Goal: Task Accomplishment & Management: Use online tool/utility

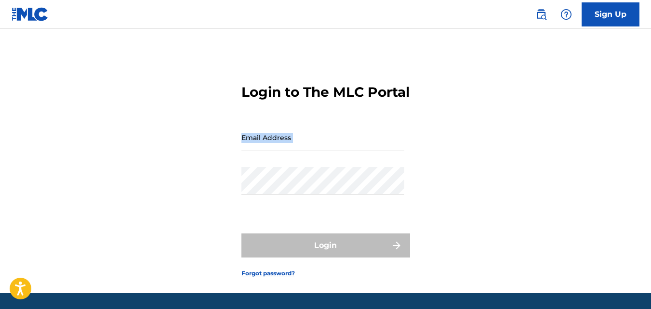
scroll to position [2, 0]
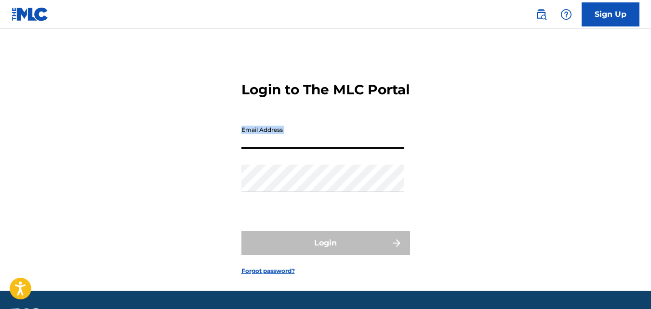
click at [342, 149] on input "Email Address" at bounding box center [322, 134] width 163 height 27
click at [343, 149] on input "Email Address" at bounding box center [322, 134] width 163 height 27
type input "m"
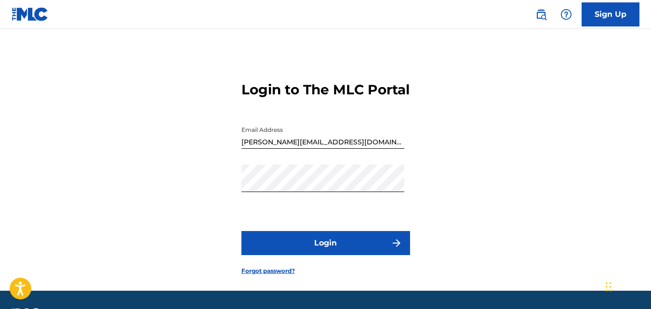
click at [291, 230] on form "Login to The MLC Portal Email Address [EMAIL_ADDRESS][DOMAIN_NAME] Password Log…" at bounding box center [325, 171] width 169 height 240
click at [291, 249] on button "Login" at bounding box center [325, 243] width 169 height 24
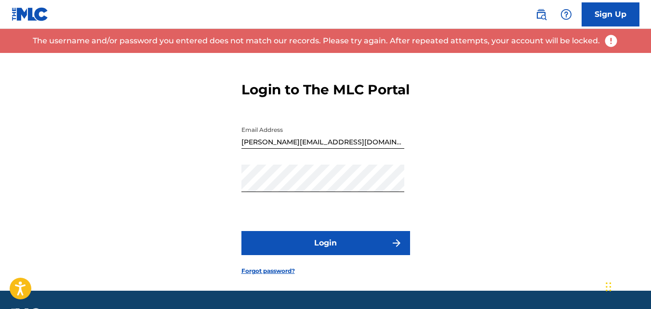
click at [288, 208] on div "Password" at bounding box center [322, 186] width 163 height 43
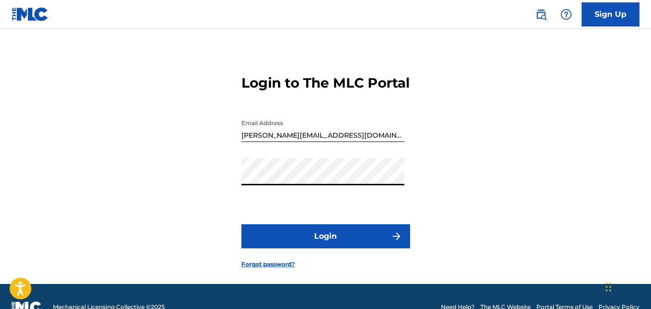
scroll to position [10, 0]
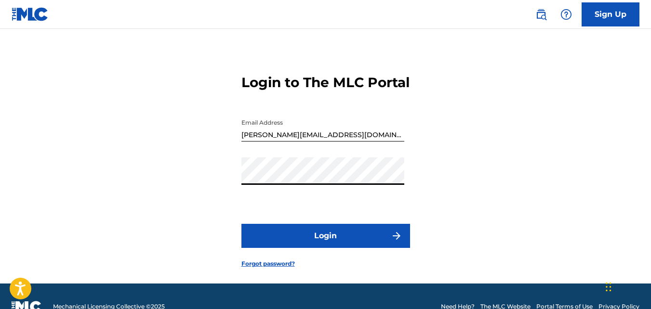
click at [369, 142] on input "[PERSON_NAME][EMAIL_ADDRESS][DOMAIN_NAME]" at bounding box center [322, 127] width 163 height 27
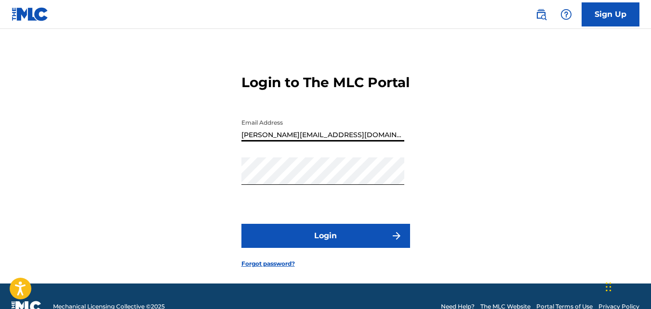
click at [369, 142] on input "[PERSON_NAME][EMAIL_ADDRESS][DOMAIN_NAME]" at bounding box center [322, 127] width 163 height 27
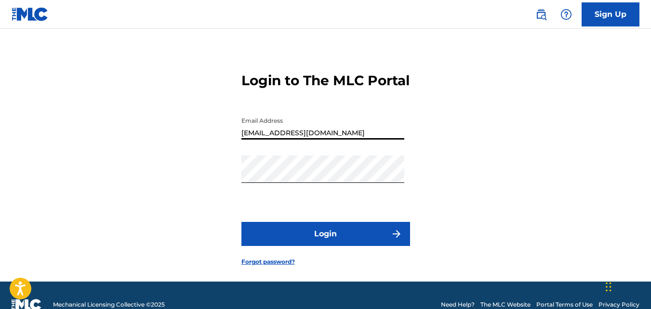
scroll to position [12, 0]
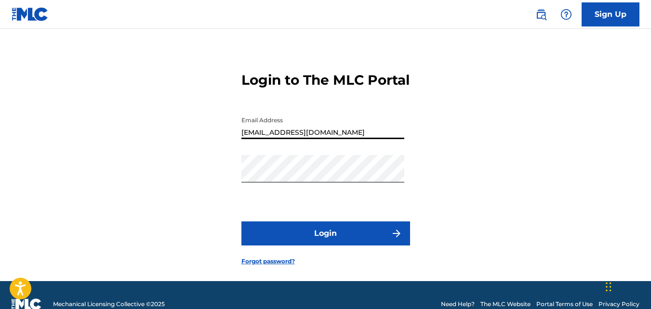
type input "[EMAIL_ADDRESS][DOMAIN_NAME]"
click at [334, 246] on button "Login" at bounding box center [325, 234] width 169 height 24
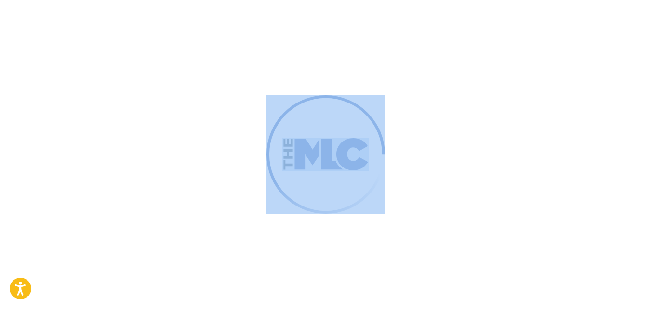
click at [334, 246] on div at bounding box center [325, 154] width 651 height 309
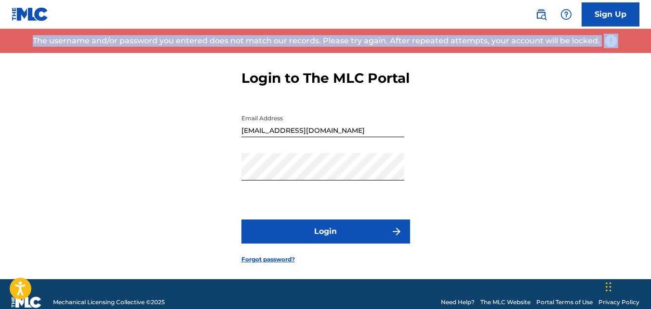
scroll to position [16, 0]
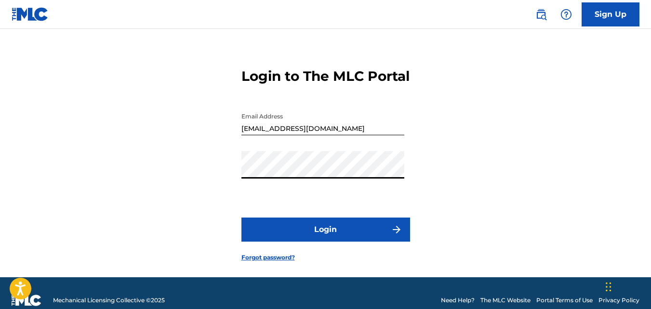
click at [241, 218] on button "Login" at bounding box center [325, 230] width 169 height 24
click at [317, 226] on form "Login to The MLC Portal Email Address [EMAIL_ADDRESS][DOMAIN_NAME] Password Log…" at bounding box center [325, 157] width 169 height 240
click at [319, 242] on button "Login" at bounding box center [325, 230] width 169 height 24
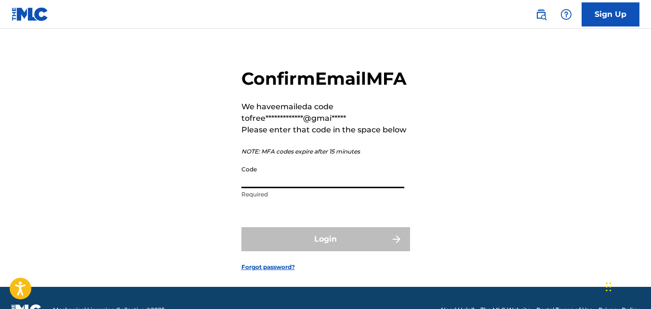
click at [286, 188] on input "Code" at bounding box center [322, 174] width 163 height 27
paste input "419020"
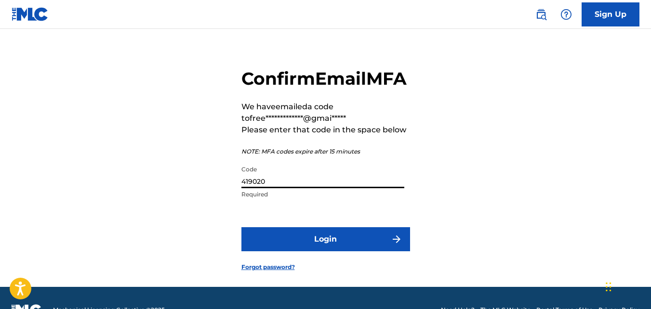
type input "419020"
click at [241, 227] on button "Login" at bounding box center [325, 239] width 169 height 24
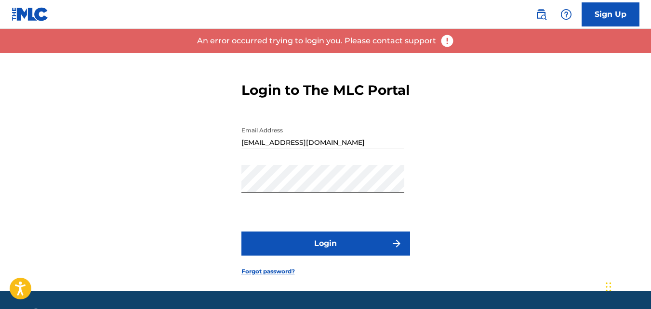
scroll to position [1, 0]
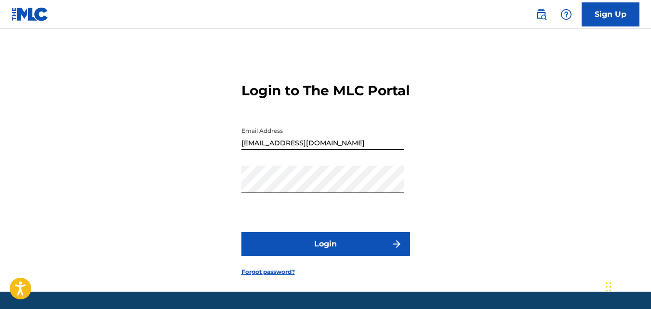
click at [276, 256] on button "Login" at bounding box center [325, 244] width 169 height 24
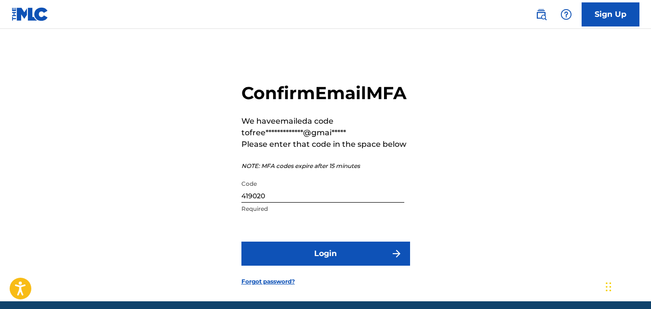
click at [254, 203] on input "419020" at bounding box center [322, 188] width 163 height 27
paste input "290301"
type input "290301"
click at [283, 266] on button "Login" at bounding box center [325, 254] width 169 height 24
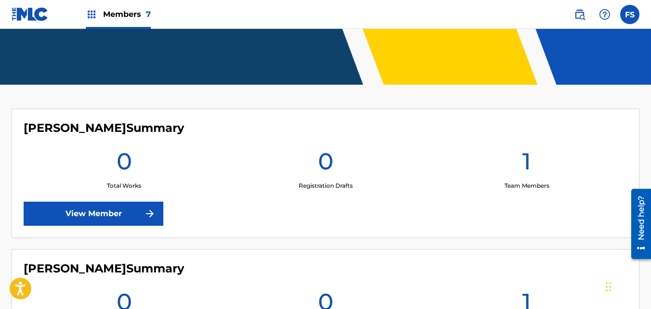
scroll to position [194, 0]
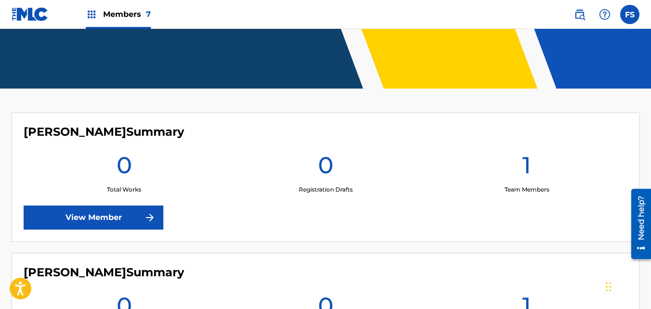
click at [124, 225] on link "View Member" at bounding box center [94, 218] width 140 height 24
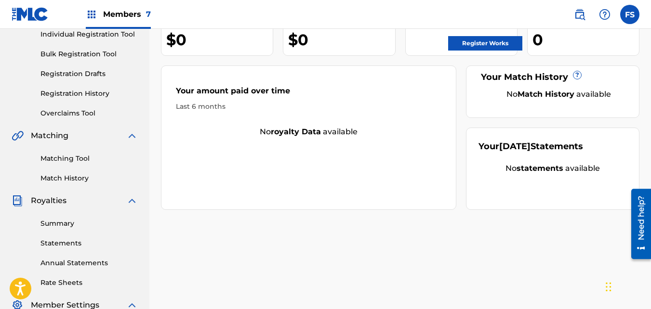
scroll to position [130, 0]
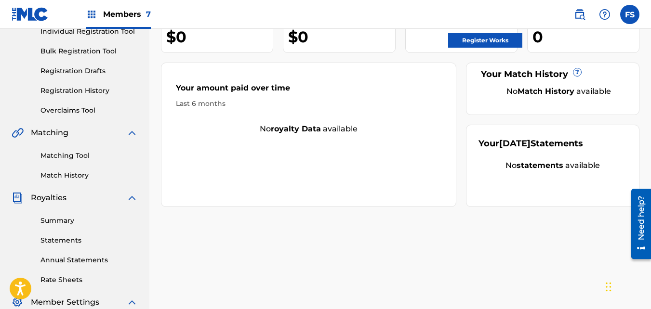
click at [79, 155] on link "Matching Tool" at bounding box center [88, 156] width 97 height 10
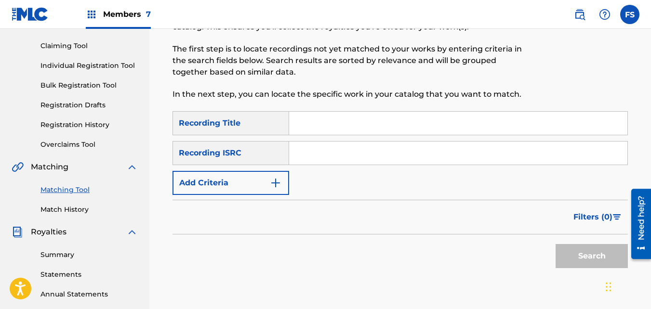
scroll to position [95, 0]
click at [284, 180] on button "Add Criteria" at bounding box center [230, 183] width 117 height 24
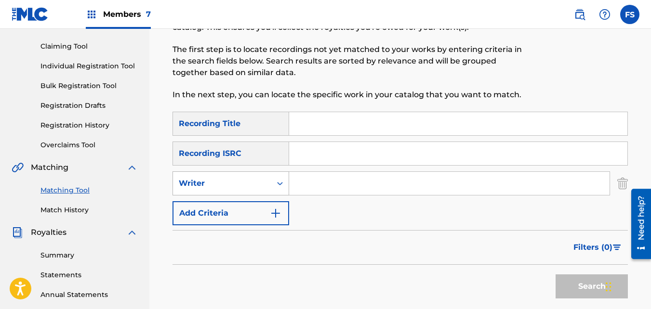
scroll to position [92, 0]
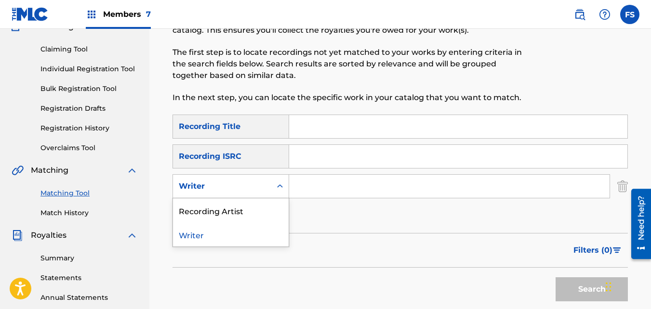
click at [277, 184] on icon "Search Form" at bounding box center [280, 187] width 10 height 10
click at [274, 210] on div "Recording Artist" at bounding box center [231, 210] width 116 height 24
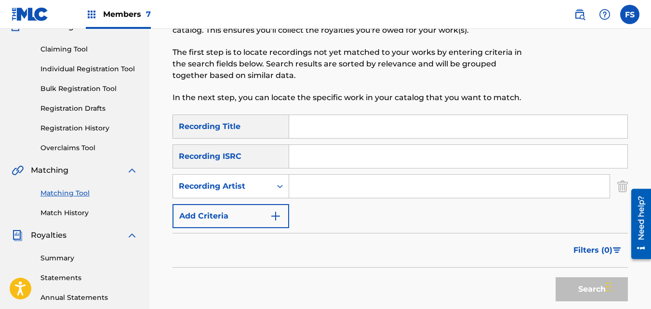
click at [290, 193] on input "Search Form" at bounding box center [449, 186] width 320 height 23
click at [276, 187] on icon "Search Form" at bounding box center [280, 187] width 10 height 10
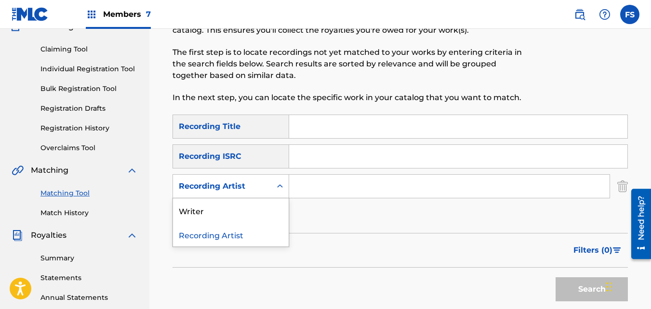
click at [315, 188] on input "Search Form" at bounding box center [449, 186] width 320 height 23
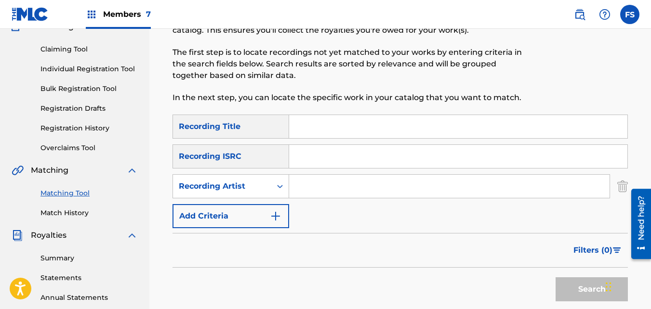
type input "z"
click at [275, 184] on icon "Search Form" at bounding box center [280, 187] width 10 height 10
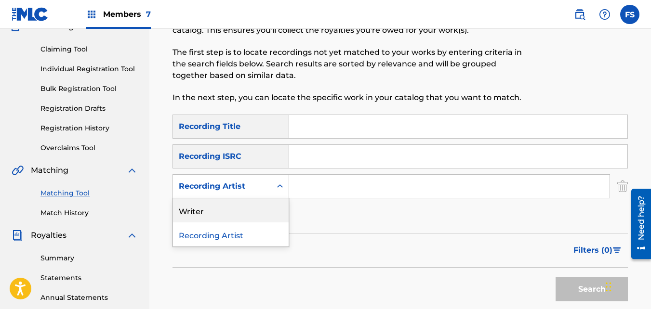
click at [264, 222] on div "Writer" at bounding box center [231, 210] width 116 height 24
click at [265, 177] on div "Writer" at bounding box center [230, 186] width 117 height 24
click at [268, 209] on div "Recording Artist" at bounding box center [231, 210] width 116 height 24
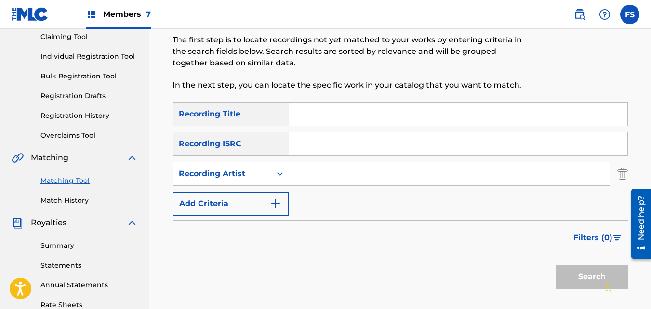
scroll to position [106, 0]
click at [302, 189] on div "SearchWithCriteria4cb29aeb-09d4-4e3a-a013-3ea2b074dbc8 Recording Title SearchWi…" at bounding box center [399, 158] width 455 height 114
click at [305, 170] on input "Search Form" at bounding box center [449, 172] width 320 height 23
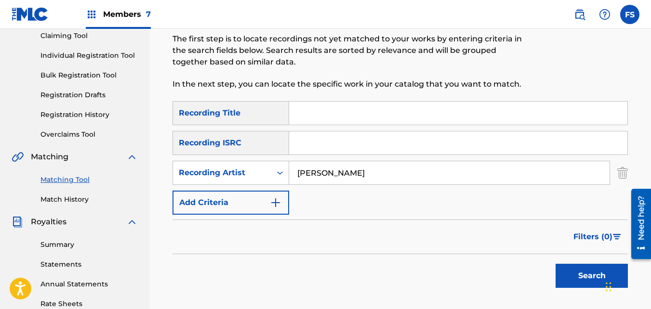
type input "[PERSON_NAME]"
click at [292, 110] on input "Search Form" at bounding box center [458, 113] width 338 height 23
click at [555, 264] on button "Search" at bounding box center [591, 276] width 72 height 24
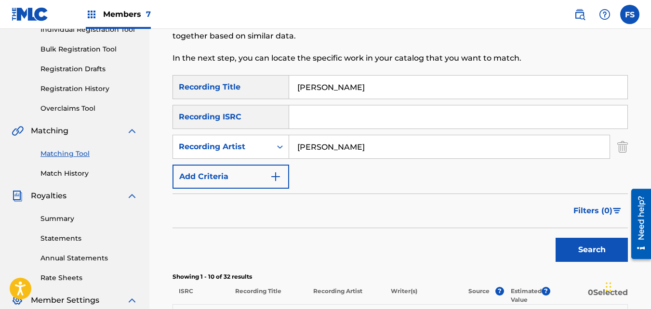
scroll to position [130, 0]
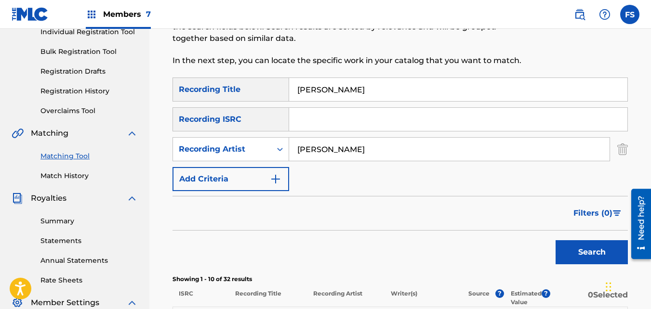
click at [580, 248] on button "Search" at bounding box center [591, 252] width 72 height 24
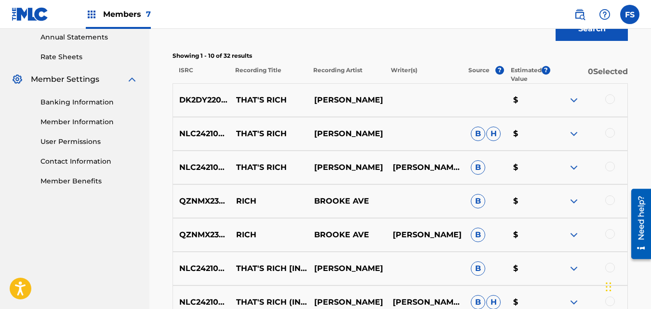
scroll to position [342, 0]
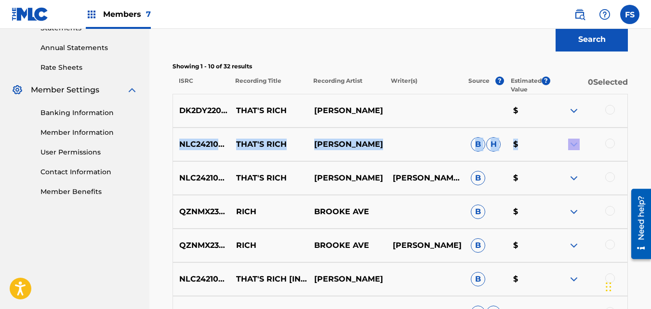
drag, startPoint x: 649, startPoint y: 154, endPoint x: 648, endPoint y: 121, distance: 32.8
click at [648, 121] on div "Matching Tool The Matching Tool allows Members to match sound recordings to wor…" at bounding box center [399, 107] width 501 height 793
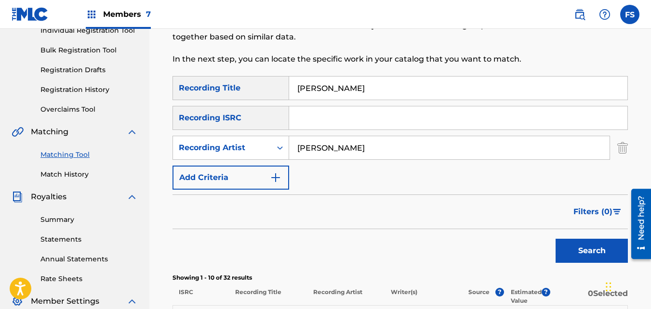
scroll to position [127, 0]
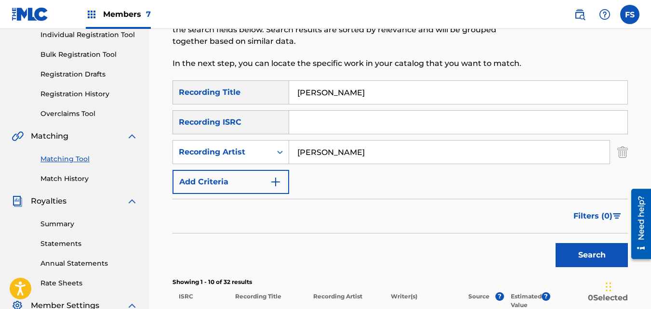
click at [490, 103] on input "[PERSON_NAME]" at bounding box center [458, 92] width 338 height 23
drag, startPoint x: 393, startPoint y: 99, endPoint x: 292, endPoint y: 92, distance: 100.8
click at [292, 92] on input "[PERSON_NAME]" at bounding box center [458, 92] width 338 height 23
click at [555, 243] on button "Search" at bounding box center [591, 255] width 72 height 24
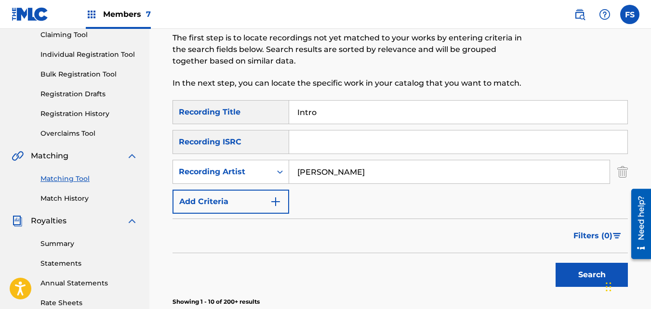
scroll to position [103, 0]
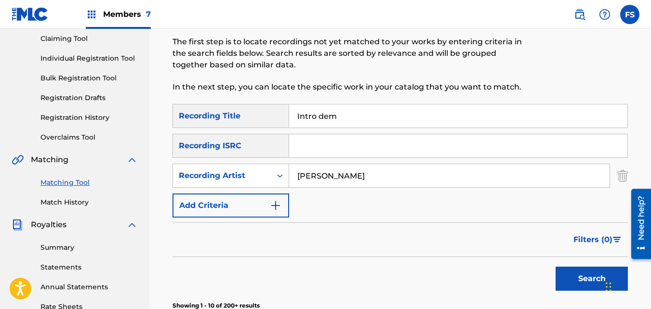
click at [555, 267] on button "Search" at bounding box center [591, 279] width 72 height 24
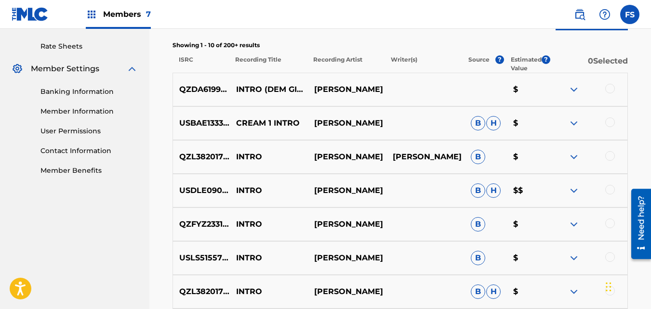
scroll to position [365, 0]
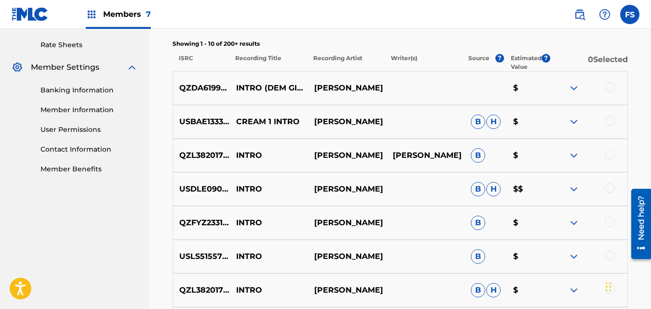
click at [575, 87] on img at bounding box center [574, 88] width 12 height 12
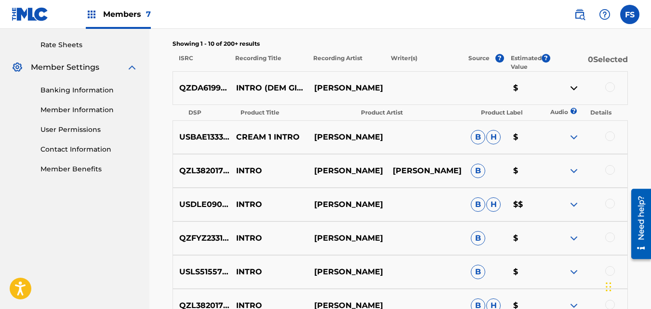
click at [608, 85] on div at bounding box center [610, 87] width 10 height 10
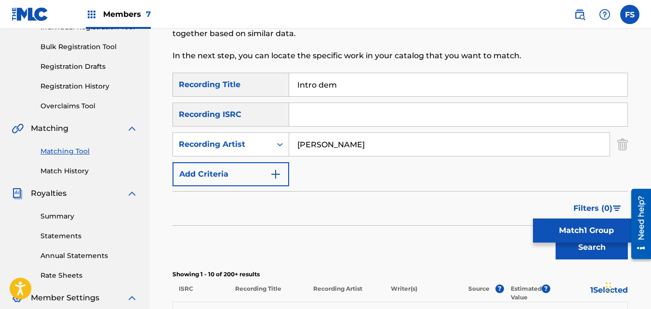
scroll to position [131, 0]
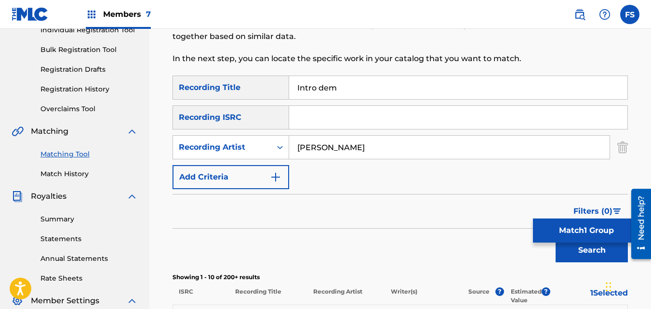
drag, startPoint x: 375, startPoint y: 91, endPoint x: 299, endPoint y: 101, distance: 77.3
click at [299, 101] on div "SearchWithCriteria4cb29aeb-09d4-4e3a-a013-3ea2b074dbc8 Recording Title Intro de…" at bounding box center [399, 133] width 455 height 114
type input "I"
type input "o"
type input "red"
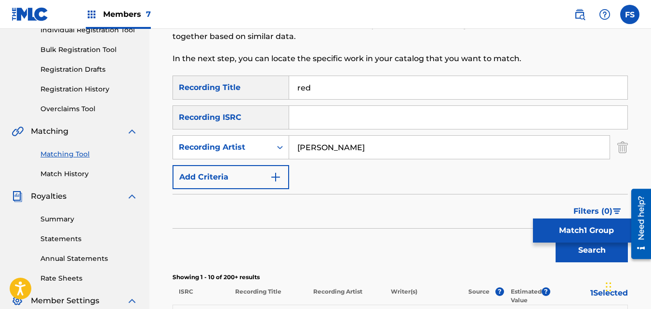
click at [555, 238] on button "Search" at bounding box center [591, 250] width 72 height 24
click at [579, 246] on button "Search" at bounding box center [591, 250] width 72 height 24
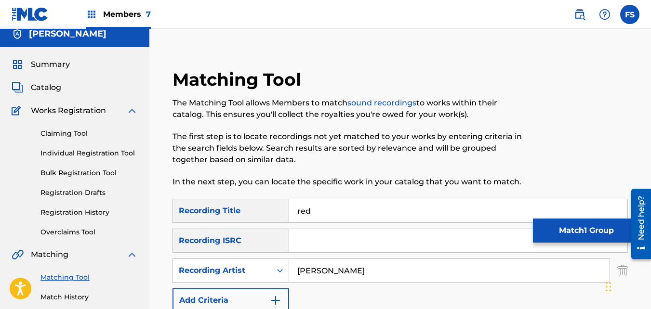
scroll to position [4, 0]
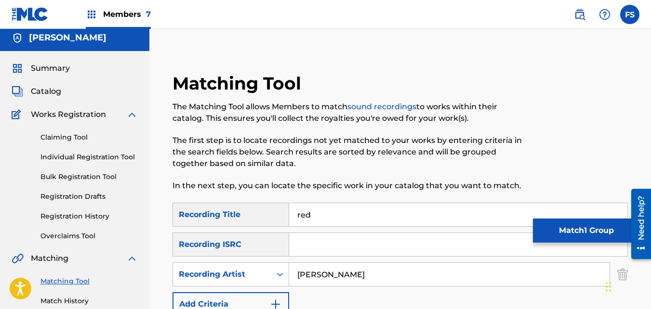
drag, startPoint x: 648, startPoint y: 12, endPoint x: 647, endPoint y: 2, distance: 9.3
click at [647, 2] on nav "Members 7 FS FS [PERSON_NAME] [EMAIL_ADDRESS][DOMAIN_NAME] Notification Prefere…" at bounding box center [325, 14] width 651 height 29
click at [63, 70] on span "Summary" at bounding box center [50, 69] width 39 height 12
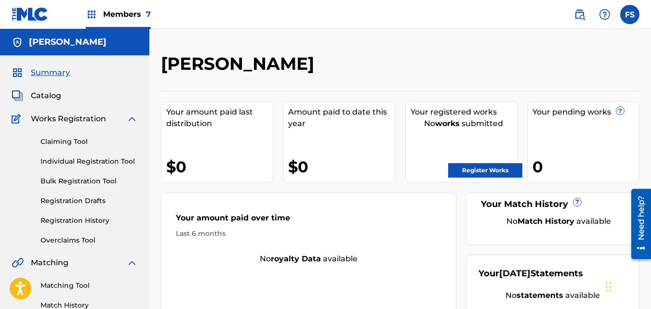
click at [48, 93] on span "Catalog" at bounding box center [46, 96] width 30 height 12
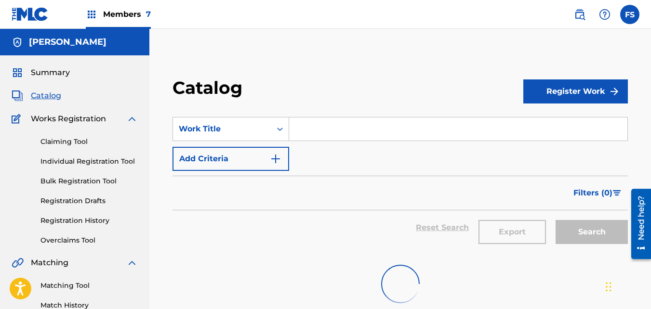
click at [48, 93] on span "Catalog" at bounding box center [46, 96] width 30 height 12
click at [264, 1] on nav "Members 7 FS FS [PERSON_NAME] [EMAIL_ADDRESS][DOMAIN_NAME] Notification Prefere…" at bounding box center [325, 14] width 651 height 29
